Goal: Information Seeking & Learning: Learn about a topic

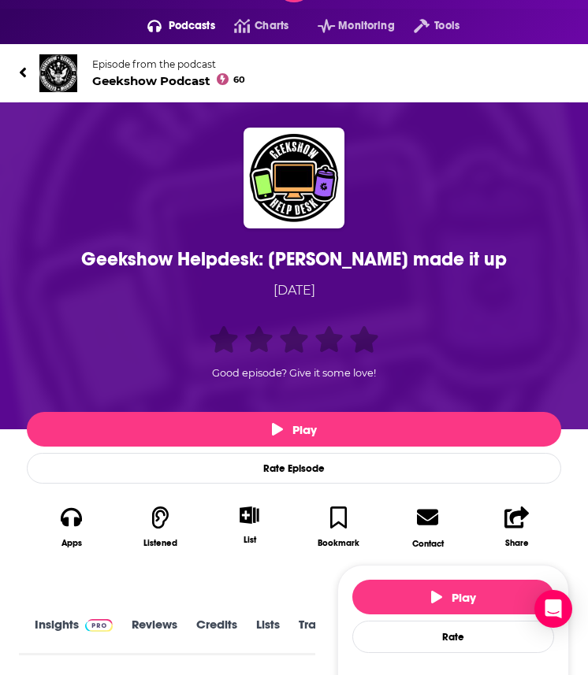
scroll to position [47, 0]
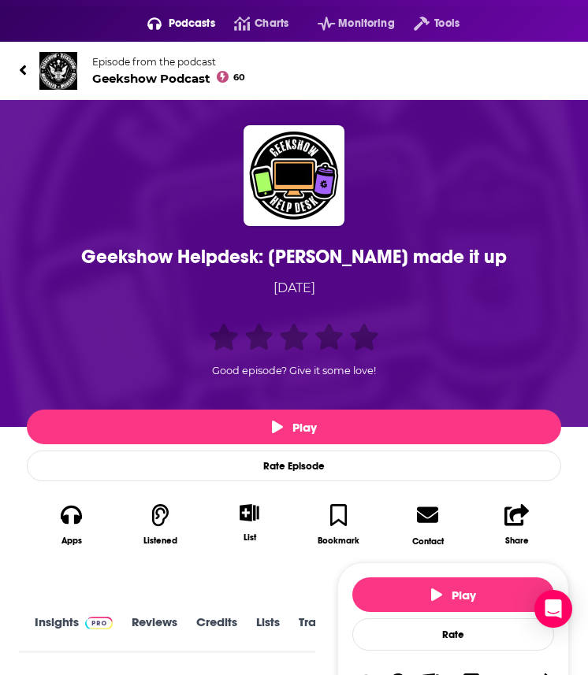
click at [164, 247] on div "Geekshow Helpdesk: [PERSON_NAME] made it up" at bounding box center [294, 257] width 526 height 24
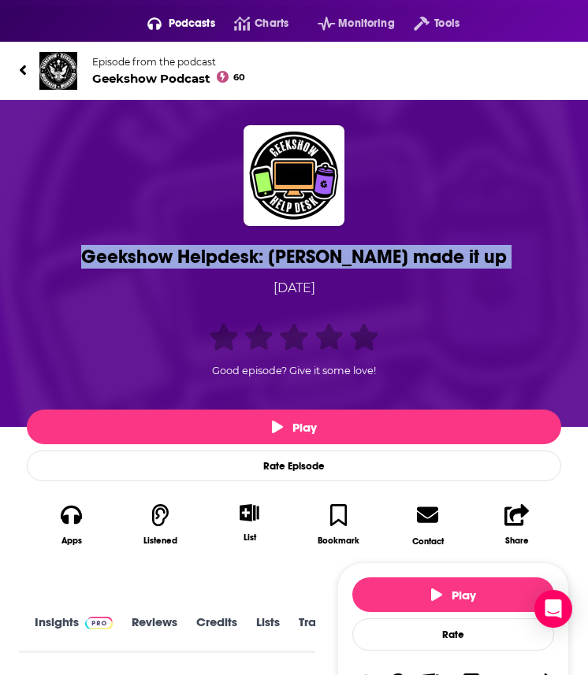
click at [164, 247] on div "Geekshow Helpdesk: [PERSON_NAME] made it up" at bounding box center [294, 257] width 526 height 24
copy h1 "Geekshow Helpdesk: [PERSON_NAME] made it up"
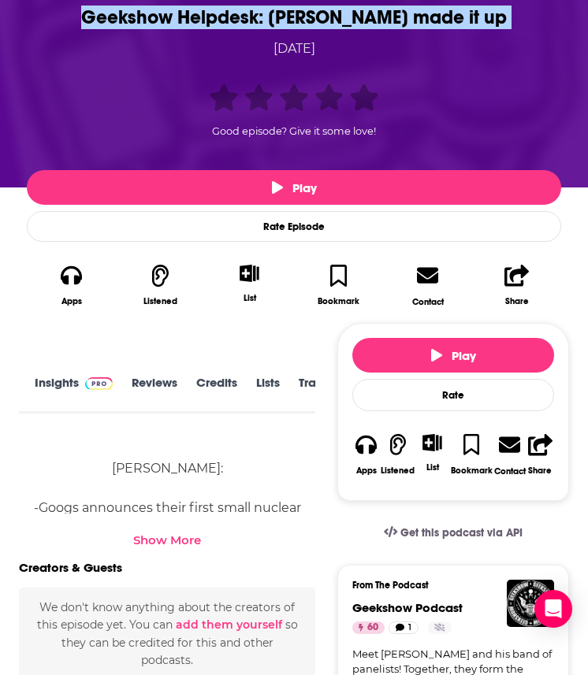
scroll to position [328, 0]
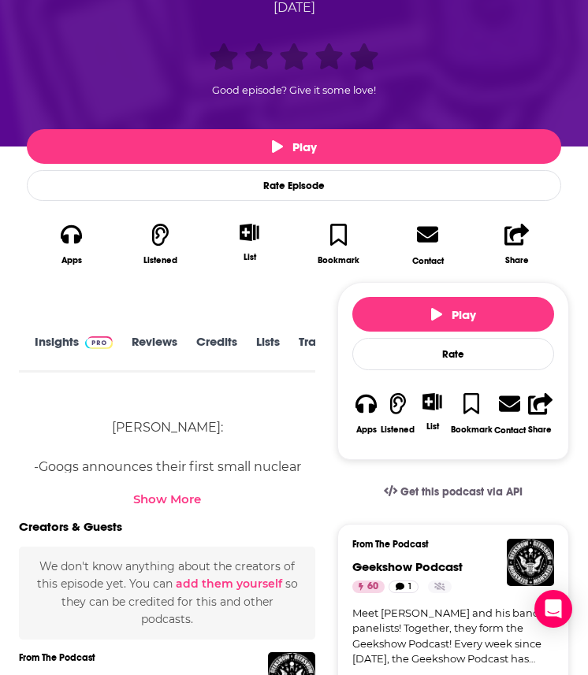
click at [299, 348] on link "Transcript" at bounding box center [327, 352] width 56 height 35
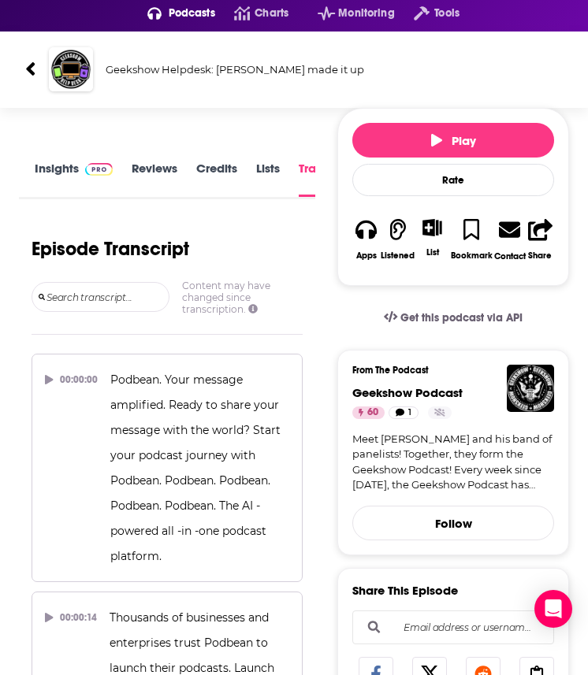
scroll to position [69, 0]
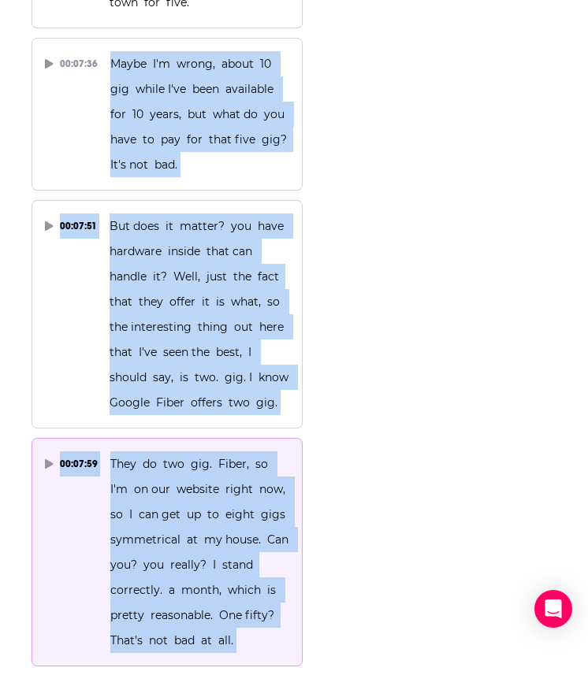
scroll to position [7845, 0]
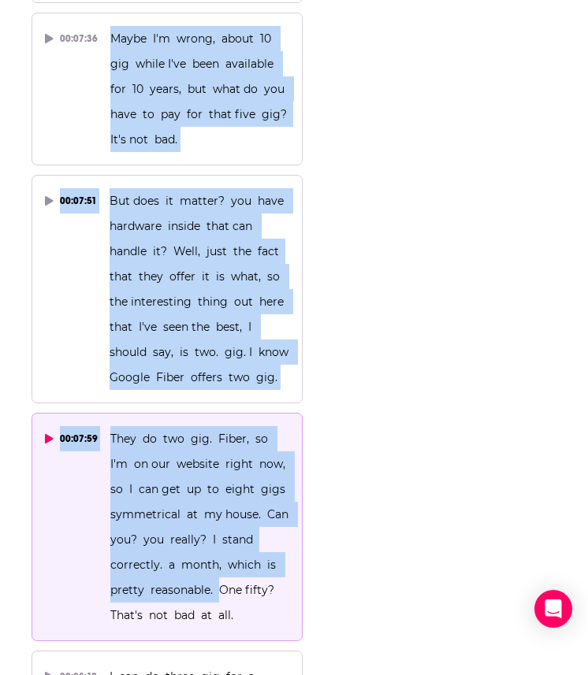
drag, startPoint x: 111, startPoint y: 104, endPoint x: 217, endPoint y: 473, distance: 384.2
click at [217, 474] on p "They do two gig. Fiber, so I'm on our website right now, so I can get up to eig…" at bounding box center [200, 527] width 180 height 202
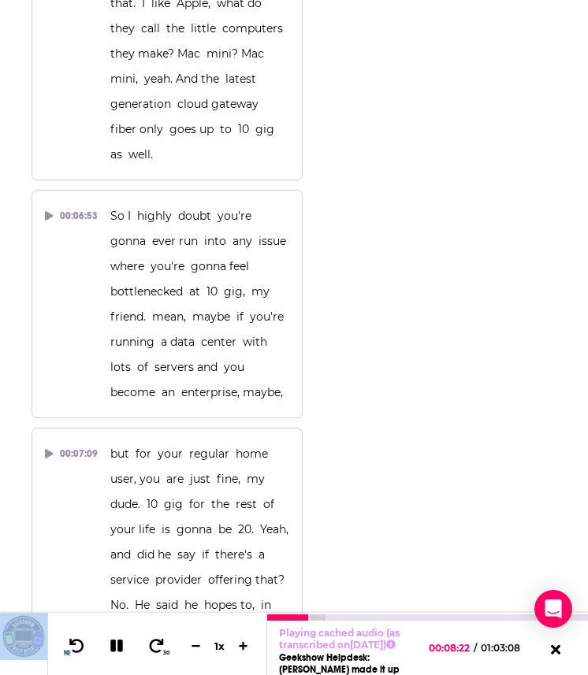
scroll to position [6999, 0]
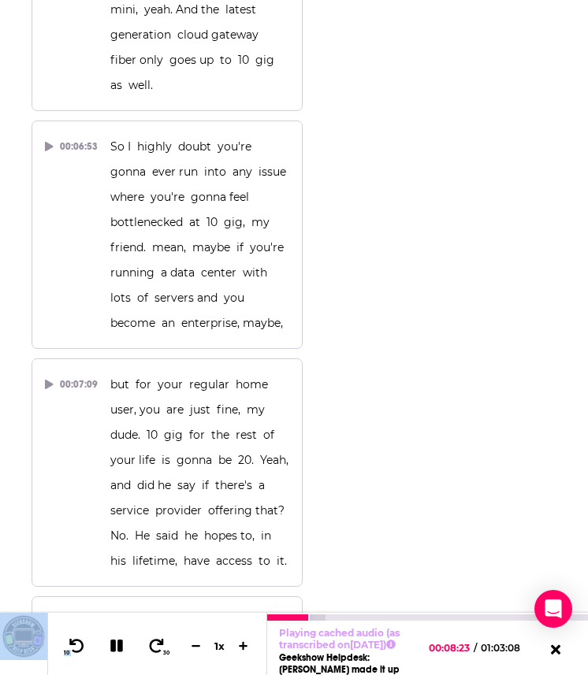
drag, startPoint x: 232, startPoint y: 484, endPoint x: 150, endPoint y: 605, distance: 146.8
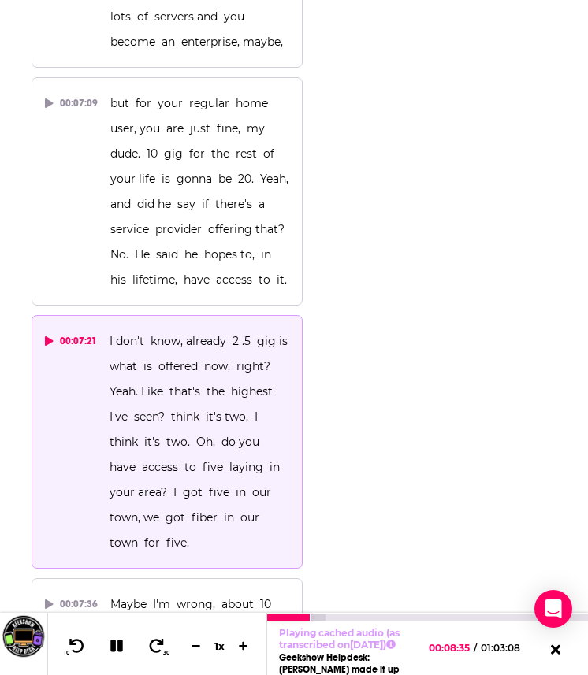
scroll to position [7285, 0]
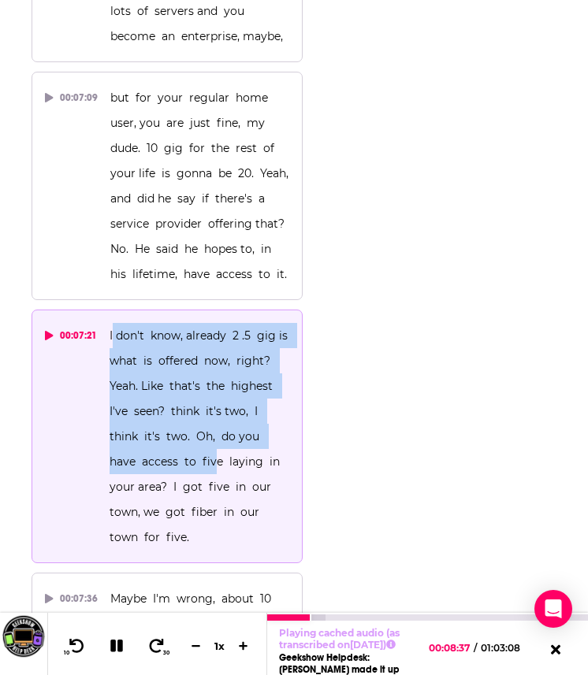
drag, startPoint x: 112, startPoint y: 205, endPoint x: 213, endPoint y: 332, distance: 163.1
click at [213, 331] on span "I don't know, already 2 .5 gig is what is offered now, right? Yeah. Like that's…" at bounding box center [201, 436] width 184 height 216
click at [213, 332] on span "I don't know, already 2 .5 gig is what is offered now, right? Yeah. Like that's…" at bounding box center [201, 436] width 184 height 216
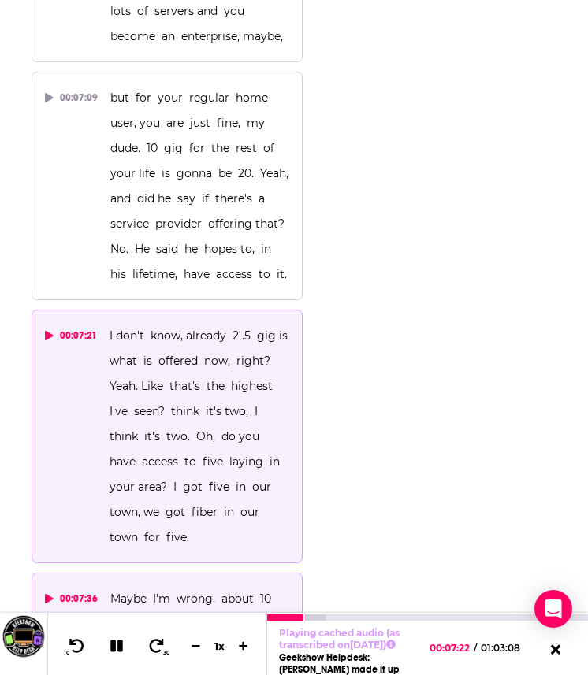
drag, startPoint x: 106, startPoint y: 205, endPoint x: 243, endPoint y: 590, distance: 409.1
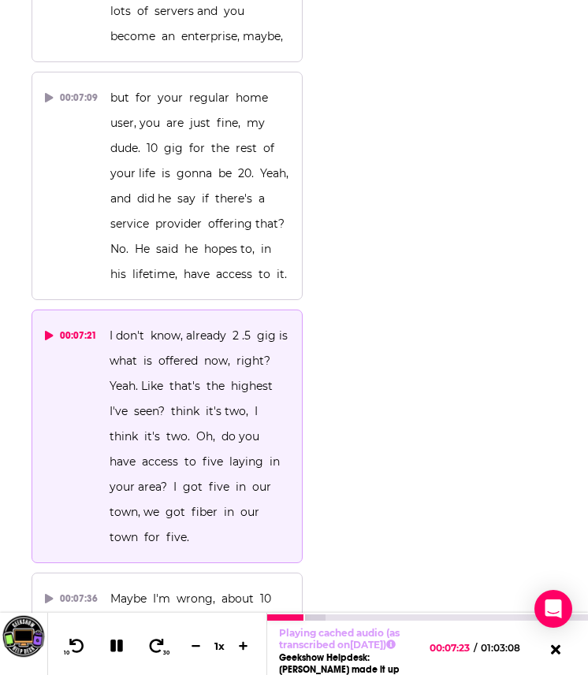
drag, startPoint x: 102, startPoint y: 208, endPoint x: 176, endPoint y: 248, distance: 83.5
click at [177, 310] on button "00:07:21 I don't know, already 2 .5 gig is what is offered now, right? Yeah. Li…" at bounding box center [167, 437] width 271 height 254
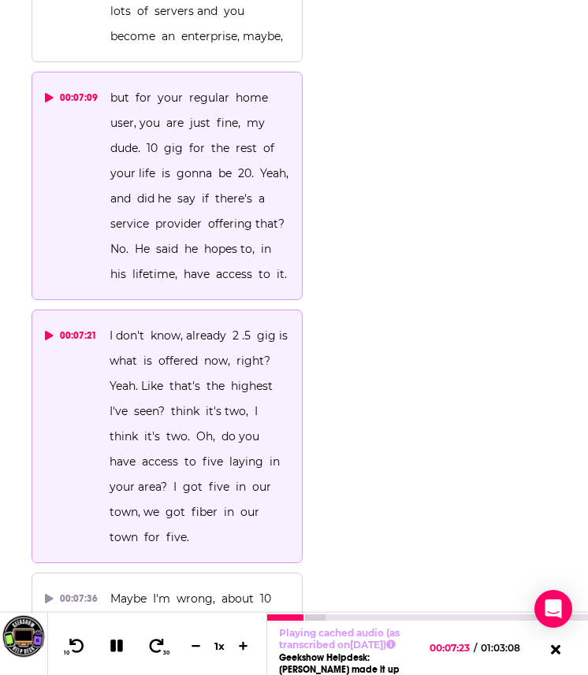
click at [231, 134] on p "but for your regular home user, you are just fine, my dude. 10 gig for the rest…" at bounding box center [200, 186] width 180 height 202
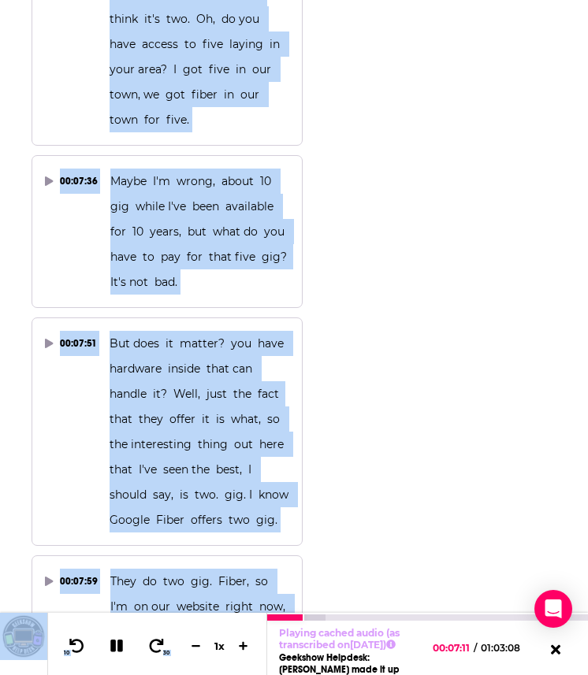
scroll to position [7855, 0]
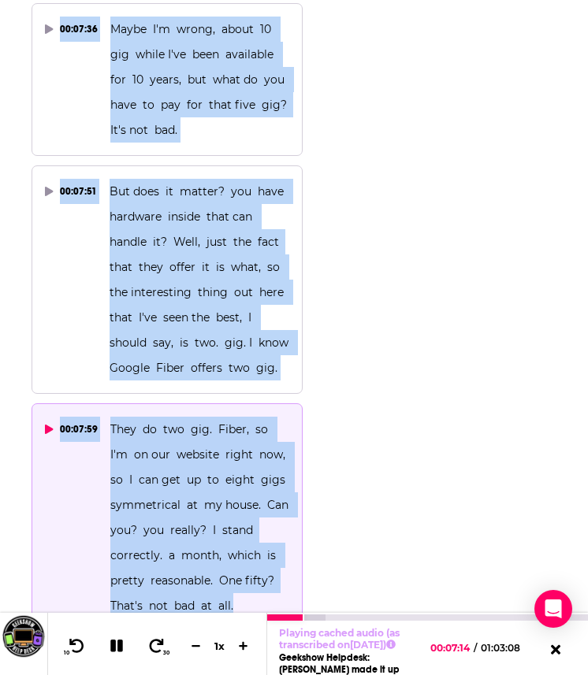
drag, startPoint x: 109, startPoint y: 205, endPoint x: 250, endPoint y: 488, distance: 316.3
copy div "don't know, already 2 .5 gig is what is offered now, right? Yeah. Like that's t…"
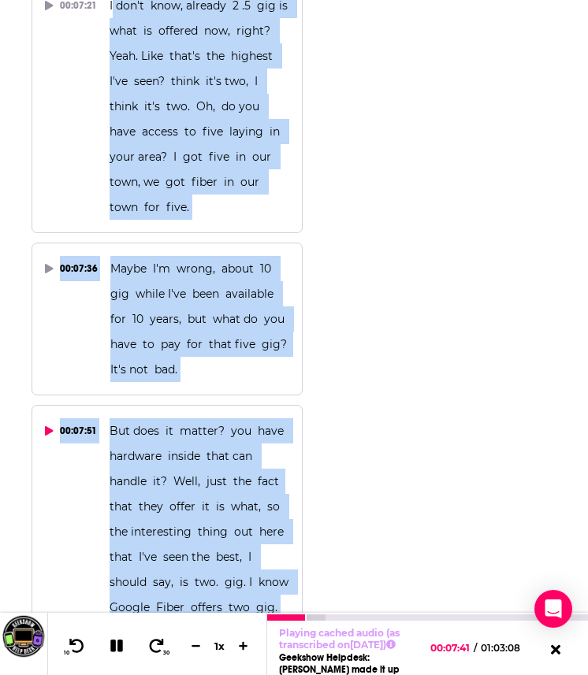
scroll to position [7613, 0]
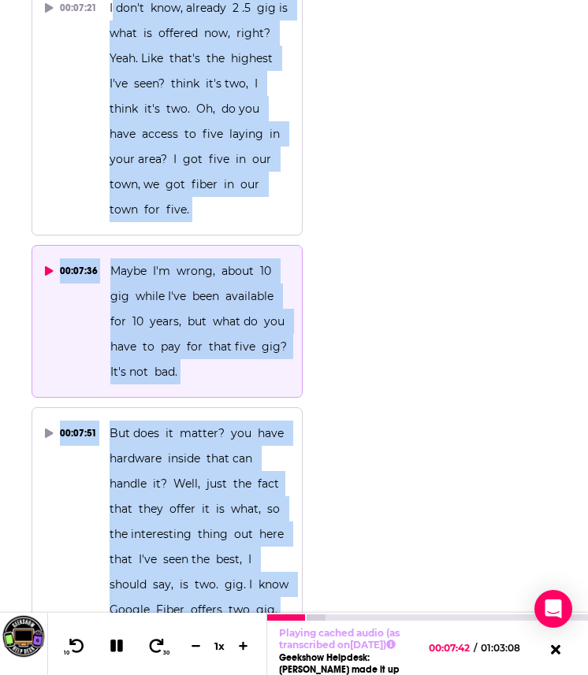
click at [117, 264] on span "Maybe I'm wrong, about 10 gig while I've been available for 10 years, but what …" at bounding box center [200, 321] width 180 height 115
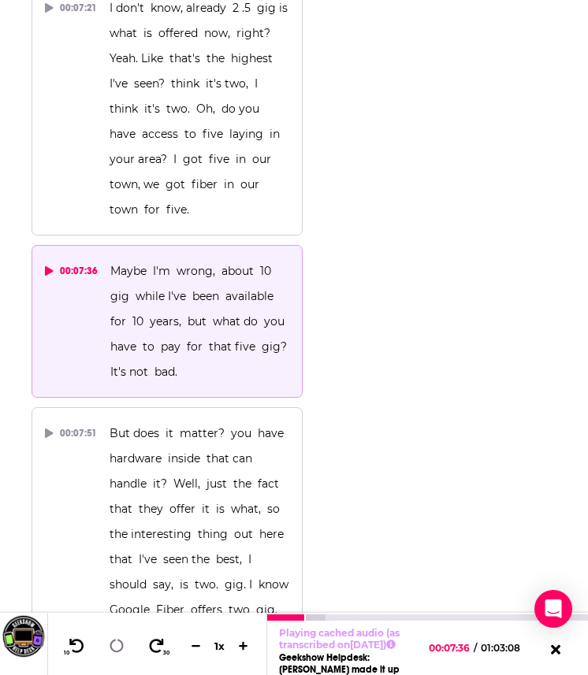
click at [65, 258] on div "00:07:36" at bounding box center [71, 270] width 53 height 25
click at [116, 643] on icon at bounding box center [116, 645] width 23 height 23
click at [73, 641] on icon at bounding box center [77, 646] width 20 height 16
click at [120, 641] on icon at bounding box center [115, 646] width 13 height 16
click at [118, 640] on icon at bounding box center [116, 646] width 13 height 13
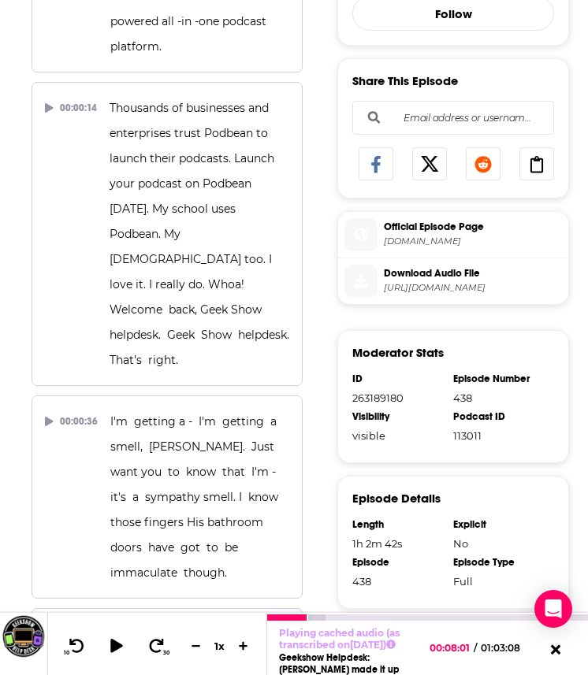
scroll to position [0, 0]
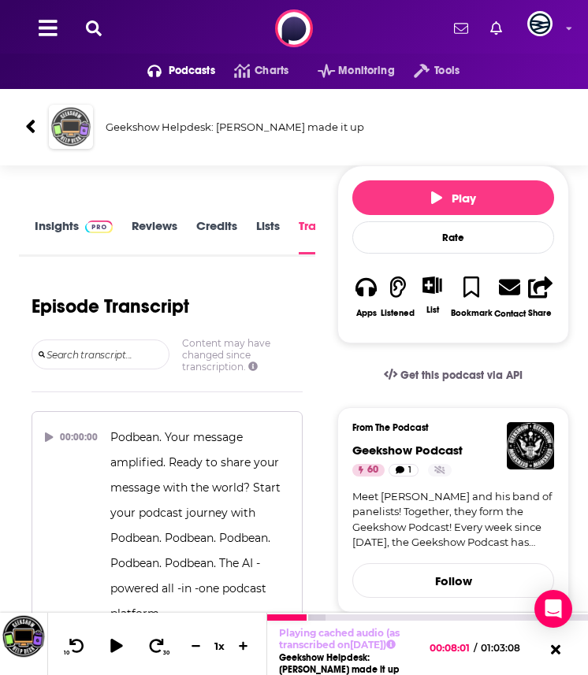
click at [67, 116] on img "Geekshow Helpdesk: Owen made it up" at bounding box center [71, 127] width 44 height 44
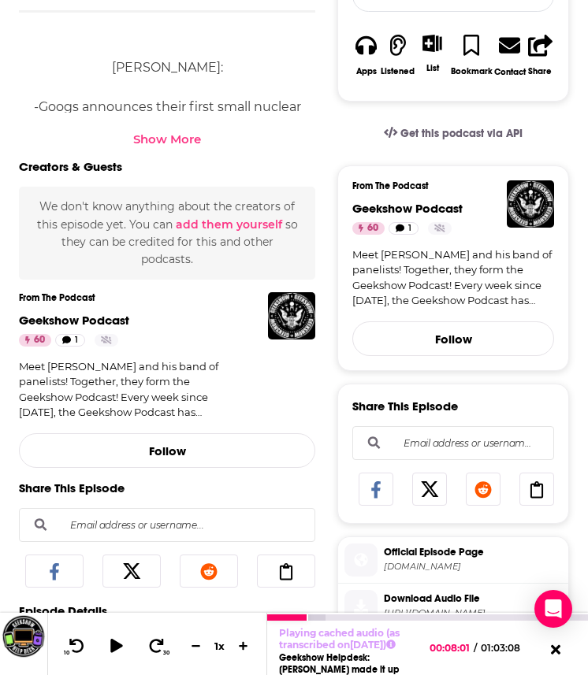
scroll to position [558, 0]
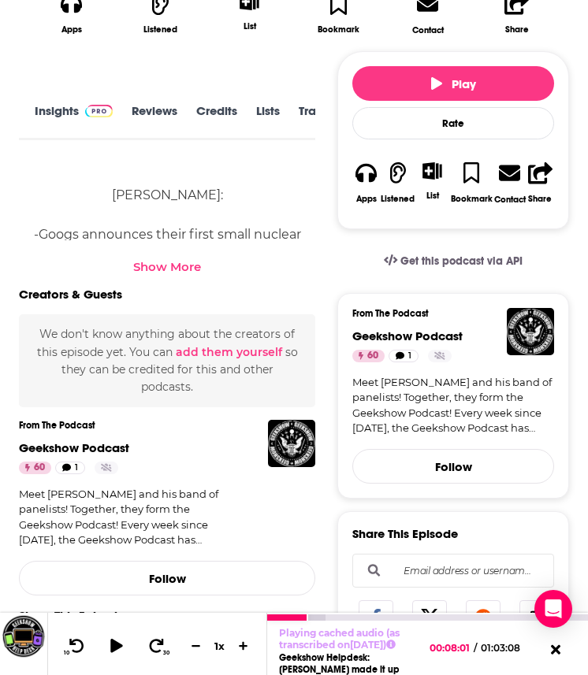
click at [79, 109] on span at bounding box center [96, 110] width 34 height 15
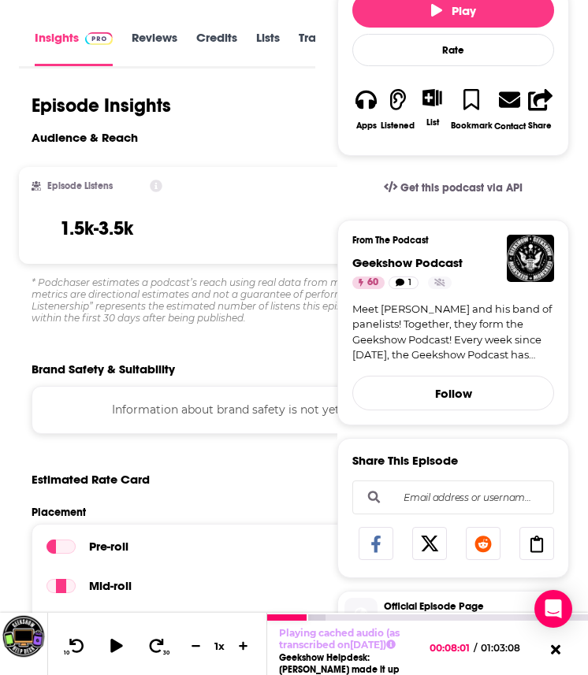
scroll to position [194, 0]
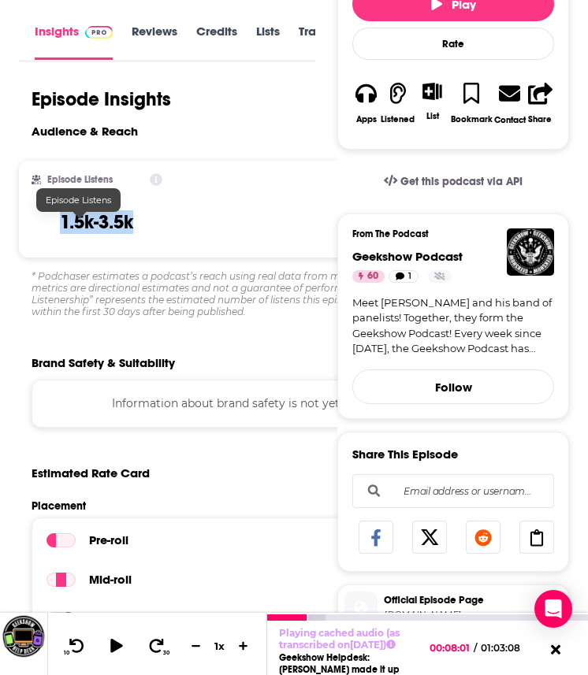
drag, startPoint x: 119, startPoint y: 219, endPoint x: 37, endPoint y: 219, distance: 81.9
click at [37, 219] on div "Episode Listens 1.5k-3.5k" at bounding box center [97, 209] width 131 height 72
click at [95, 234] on h3 "1.5k-3.5k" at bounding box center [96, 222] width 73 height 24
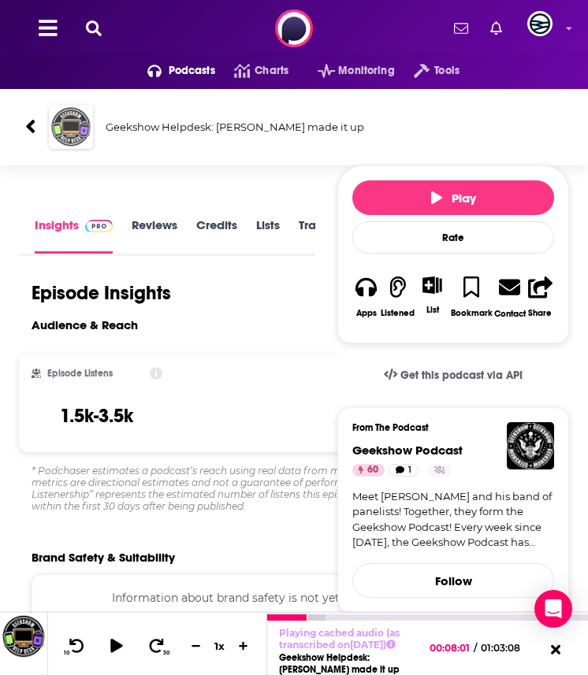
click at [63, 127] on img "Geekshow Helpdesk: Owen made it up" at bounding box center [71, 127] width 44 height 44
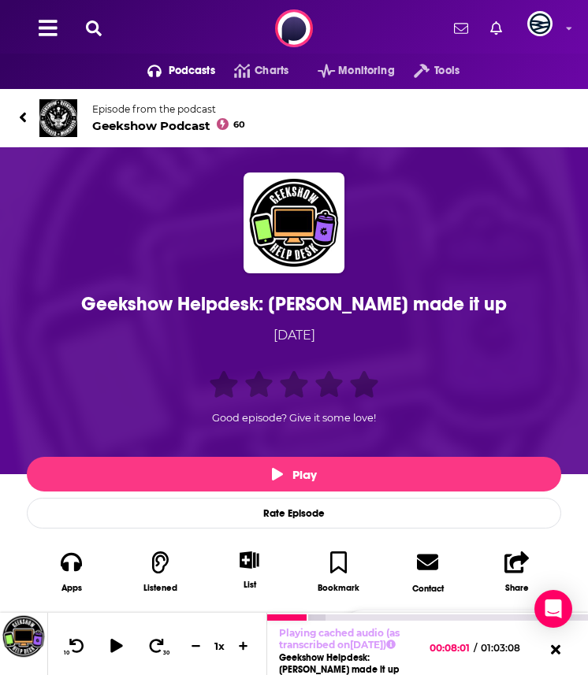
click at [63, 127] on img at bounding box center [58, 118] width 38 height 38
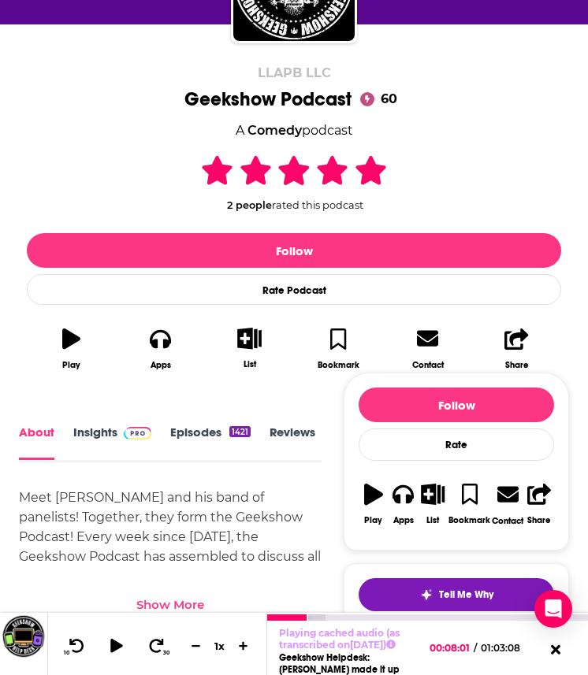
scroll to position [222, 0]
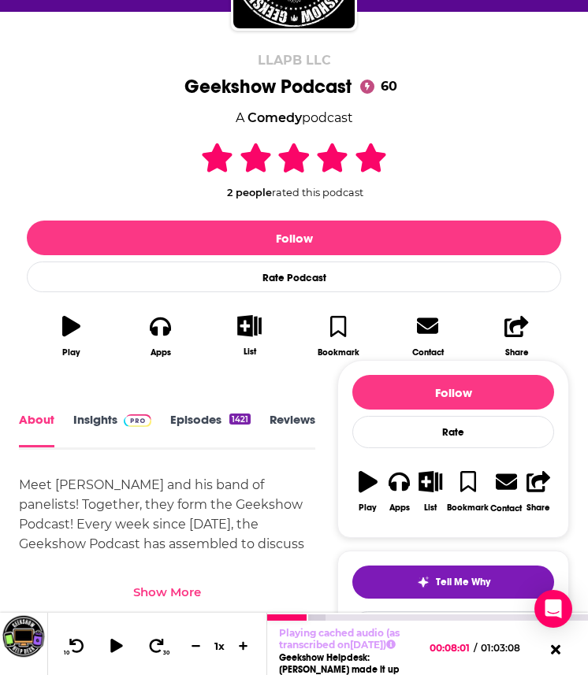
click at [108, 420] on link "Insights" at bounding box center [112, 430] width 78 height 35
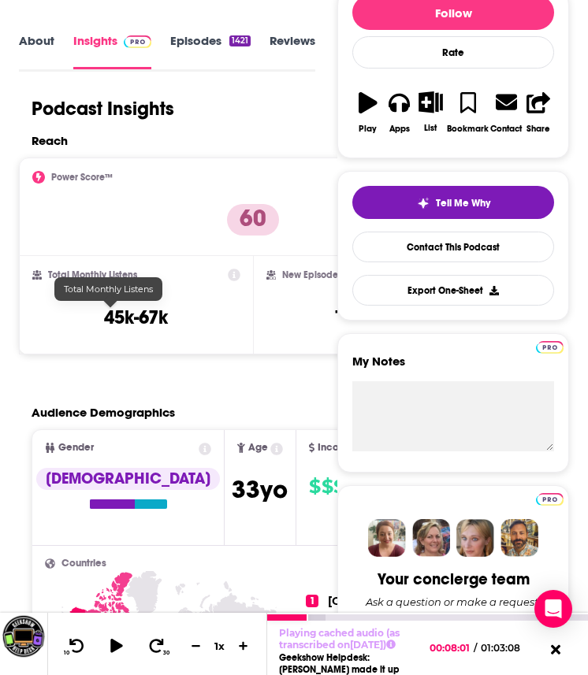
scroll to position [260, 0]
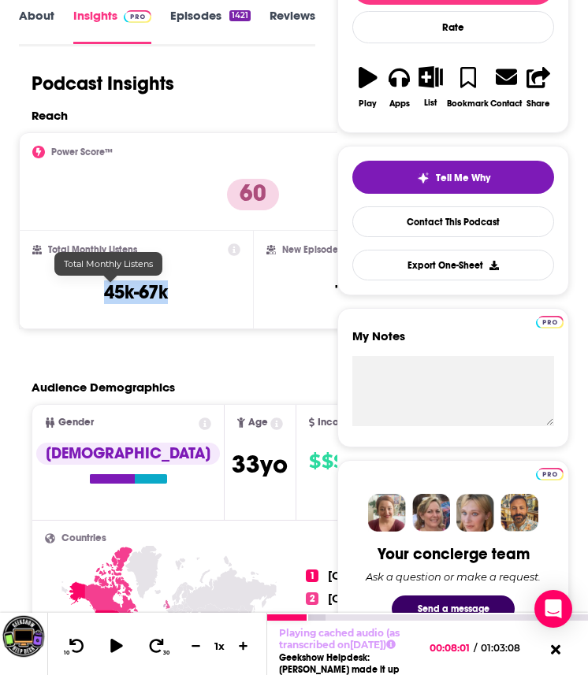
drag, startPoint x: 153, startPoint y: 295, endPoint x: 52, endPoint y: 295, distance: 100.8
click at [52, 295] on div "Total Monthly Listens 45k-67k" at bounding box center [136, 279] width 208 height 72
copy h3 "45k-67k"
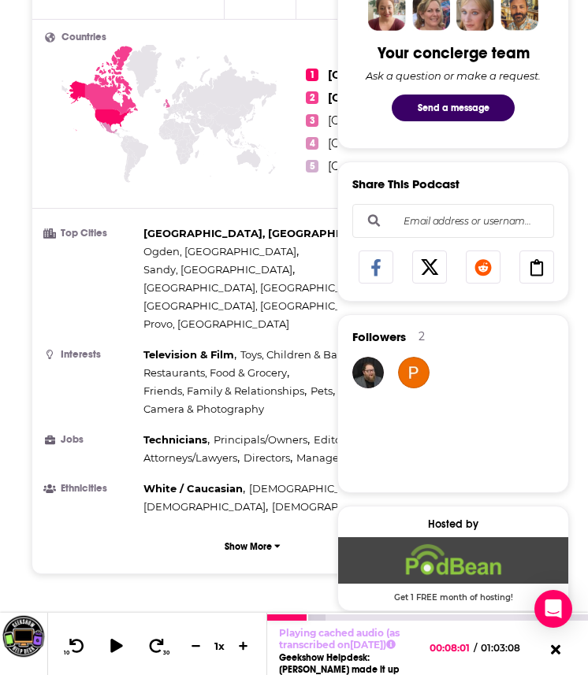
scroll to position [694, 0]
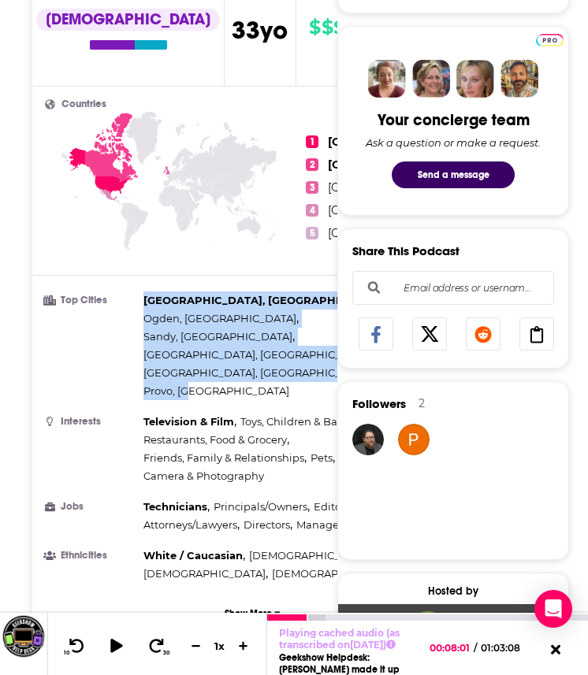
drag, startPoint x: 297, startPoint y: 326, endPoint x: 143, endPoint y: 295, distance: 156.6
click at [143, 295] on div "[GEOGRAPHIC_DATA], [GEOGRAPHIC_DATA] , [GEOGRAPHIC_DATA], [GEOGRAPHIC_DATA] , […" at bounding box center [298, 345] width 310 height 109
copy div "[GEOGRAPHIC_DATA], [GEOGRAPHIC_DATA] , [GEOGRAPHIC_DATA], [GEOGRAPHIC_DATA] , […"
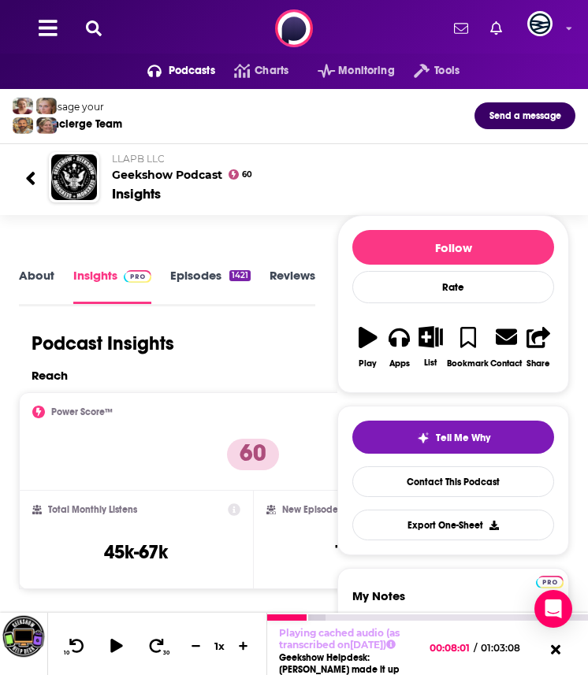
click at [52, 266] on div "About Insights Episodes 1421 Reviews 1 Credits Lists Similar" at bounding box center [167, 285] width 296 height 40
click at [43, 268] on link "About" at bounding box center [36, 285] width 35 height 35
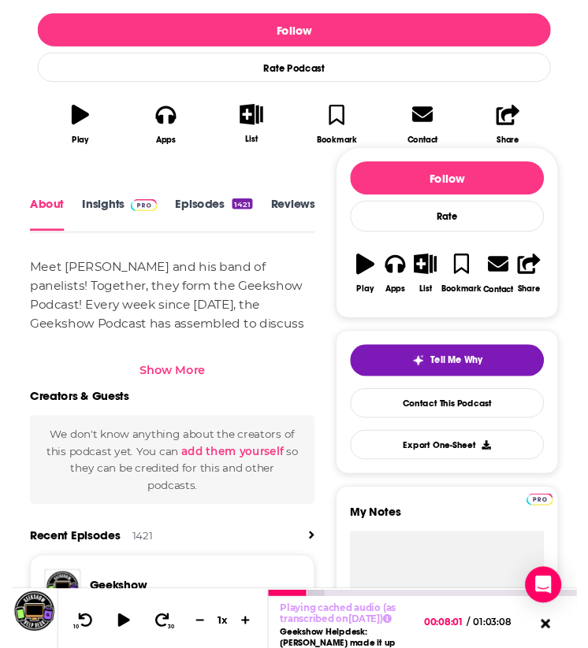
scroll to position [453, 0]
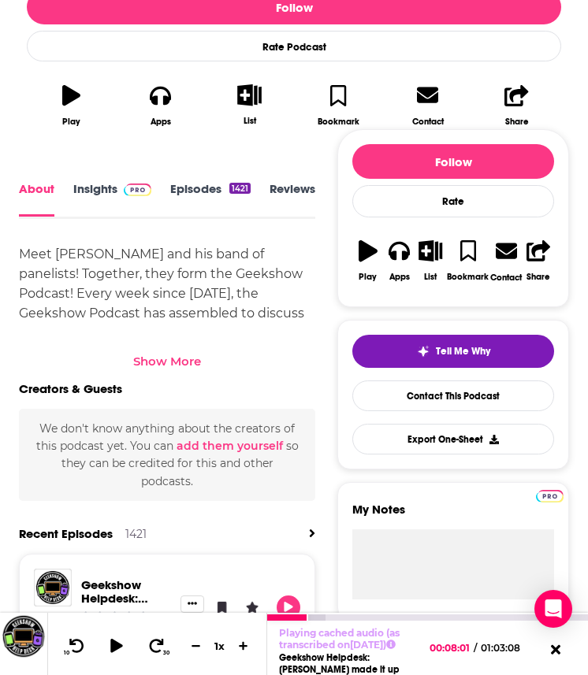
click at [40, 284] on div "Meet [PERSON_NAME] and his band of panelists! Together, they form the Geekshow …" at bounding box center [167, 323] width 296 height 158
click at [187, 365] on div "Show More" at bounding box center [167, 361] width 68 height 15
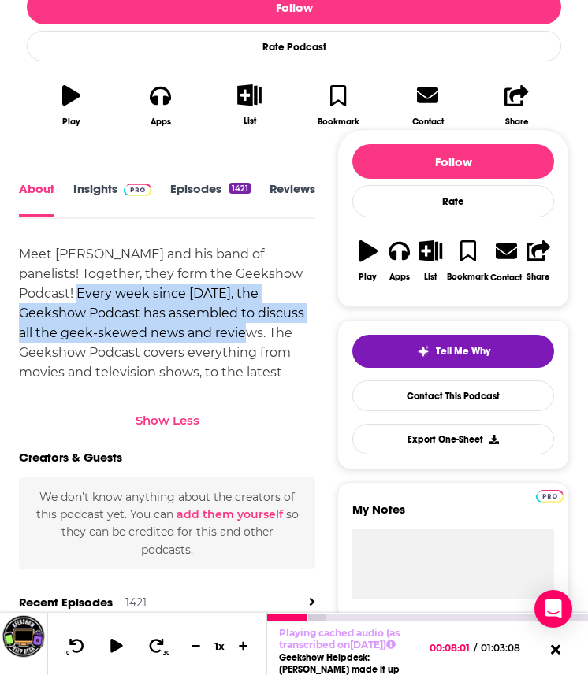
drag, startPoint x: 13, startPoint y: 295, endPoint x: 131, endPoint y: 330, distance: 123.4
copy div "Every week since [DATE], the Geekshow Podcast has assembled to discuss all the …"
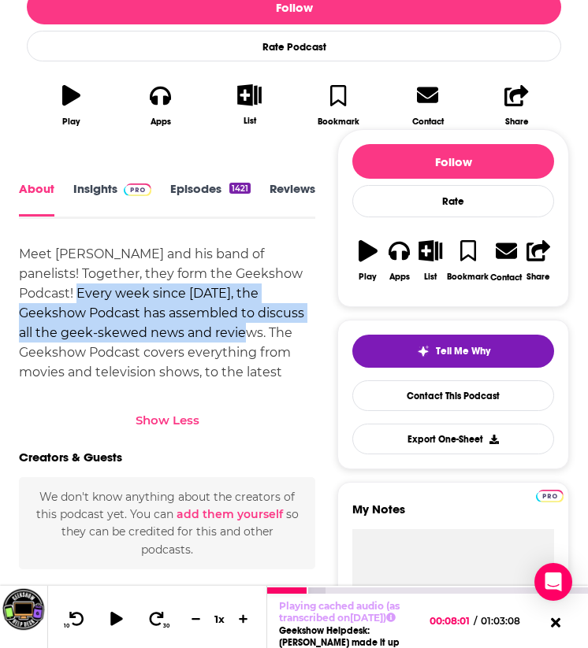
click at [102, 198] on link "Insights" at bounding box center [112, 199] width 78 height 35
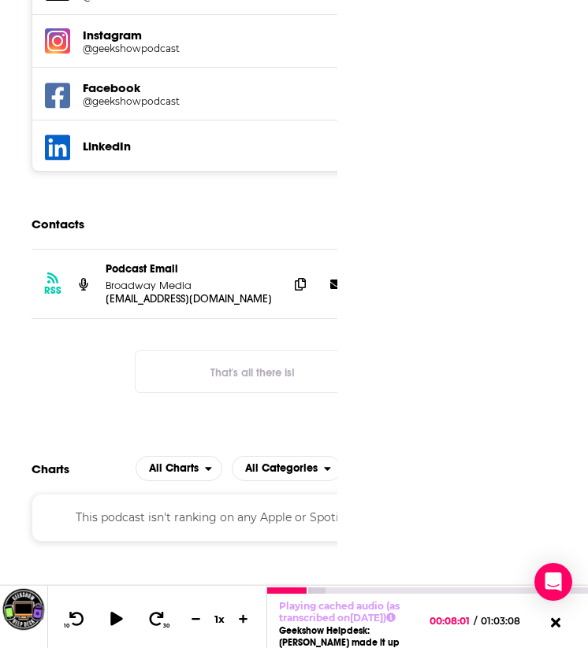
scroll to position [2440, 0]
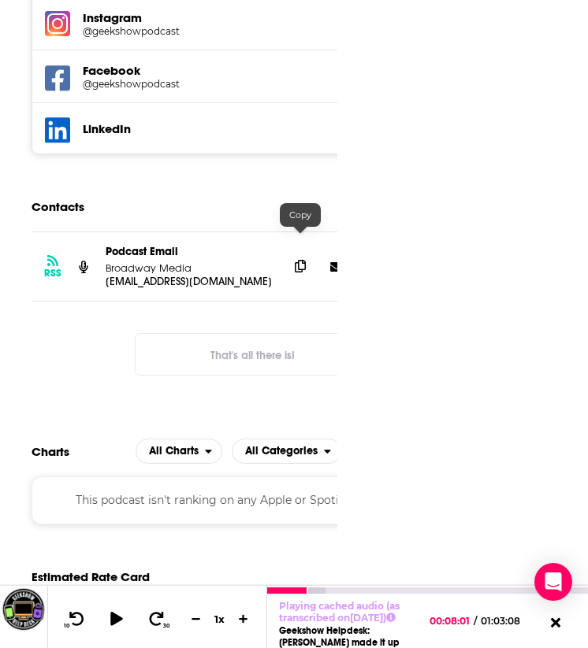
click at [299, 260] on icon at bounding box center [300, 266] width 11 height 13
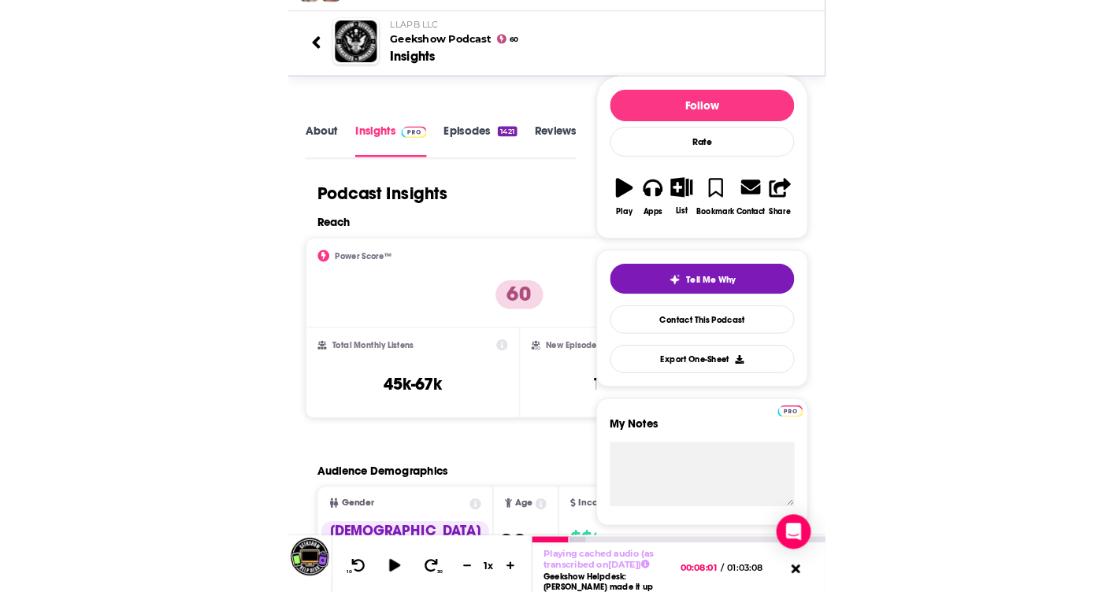
scroll to position [0, 0]
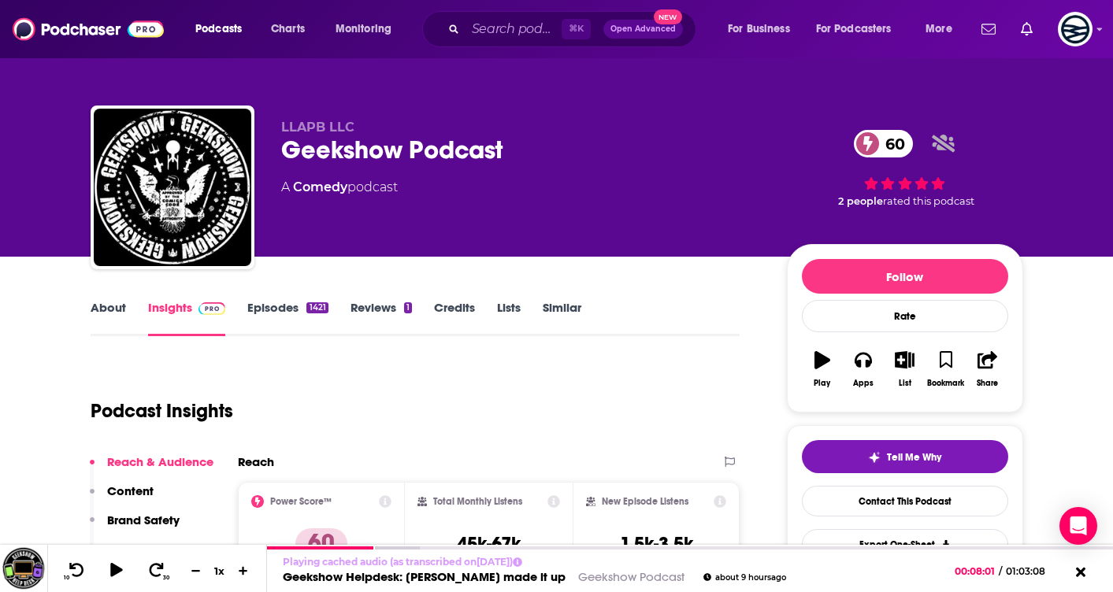
click at [103, 314] on link "About" at bounding box center [108, 318] width 35 height 36
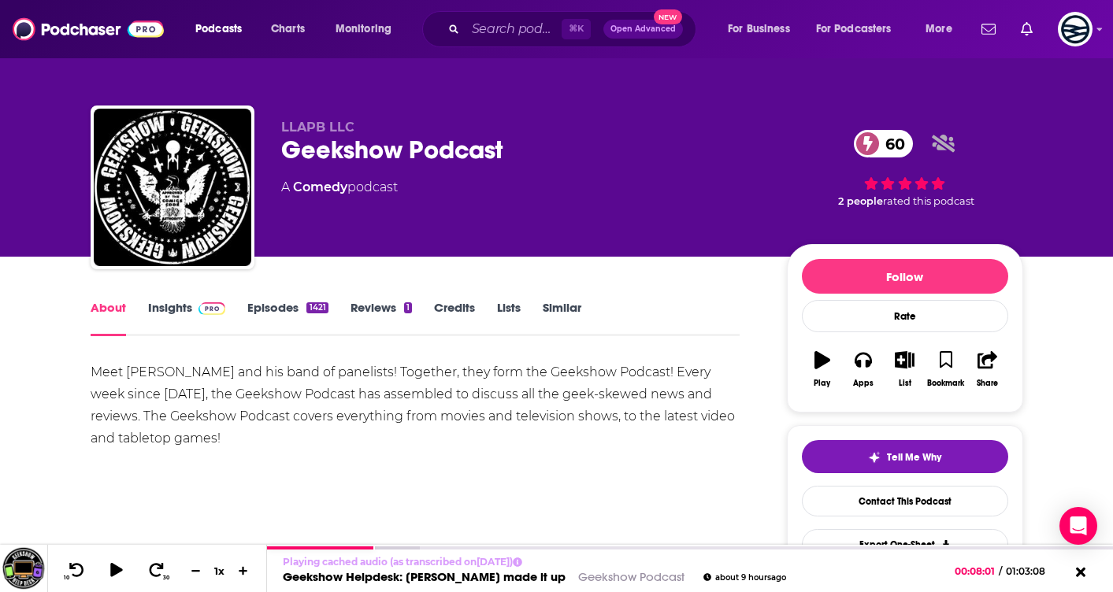
click at [104, 376] on div "Meet [PERSON_NAME] and his band of panelists! Together, they form the Geekshow …" at bounding box center [416, 406] width 650 height 88
drag, startPoint x: 122, startPoint y: 373, endPoint x: 213, endPoint y: 373, distance: 90.6
click at [213, 373] on div "Meet [PERSON_NAME] and his band of panelists! Together, they form the Geekshow …" at bounding box center [416, 406] width 650 height 88
copy div "[PERSON_NAME]"
